Goal: Task Accomplishment & Management: Use online tool/utility

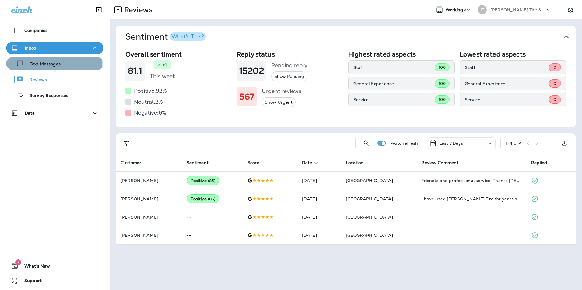
click at [54, 65] on p "Text Messages" at bounding box center [42, 64] width 37 height 6
